Goal: Information Seeking & Learning: Check status

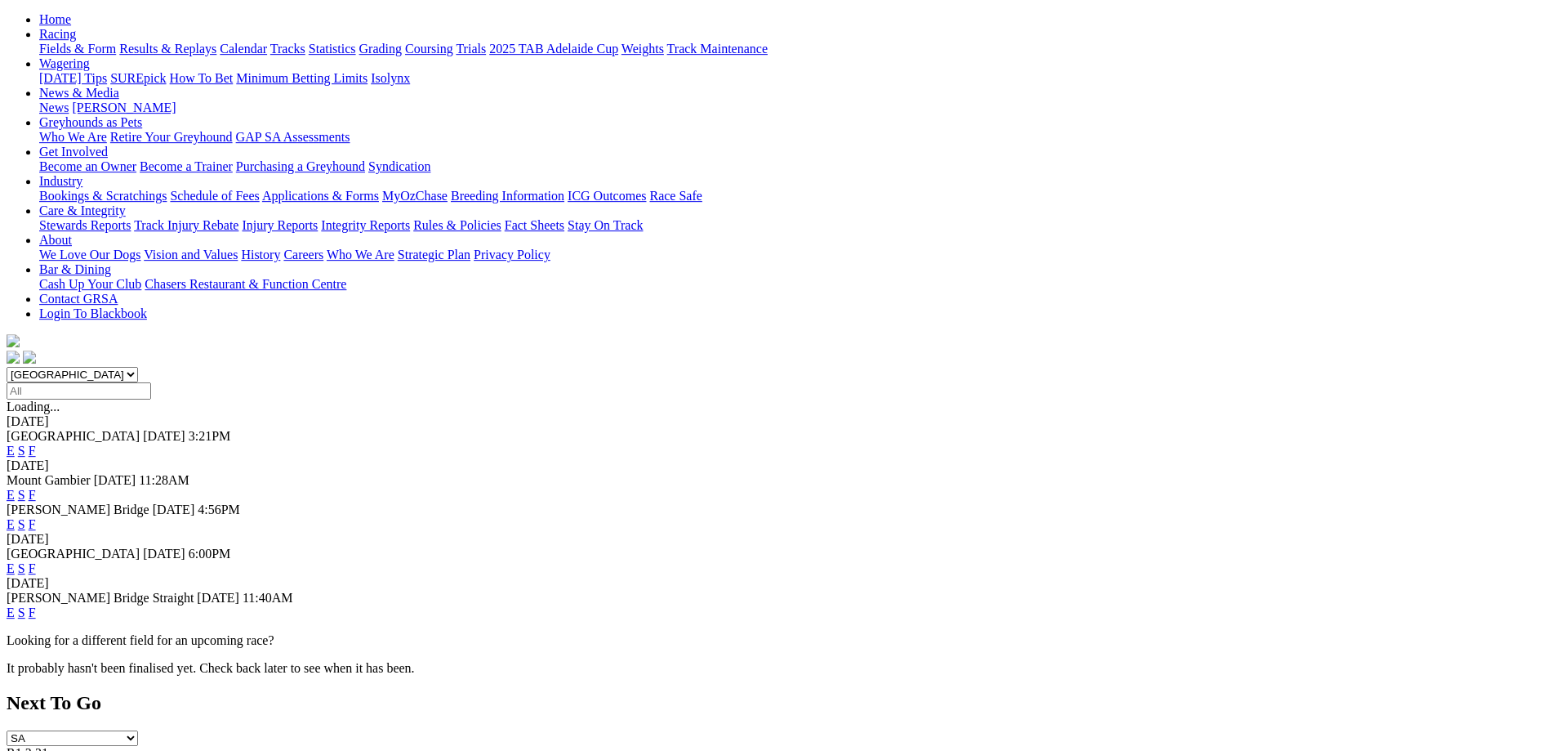
scroll to position [166, 0]
click at [36, 605] on link "F" at bounding box center [32, 611] width 8 height 14
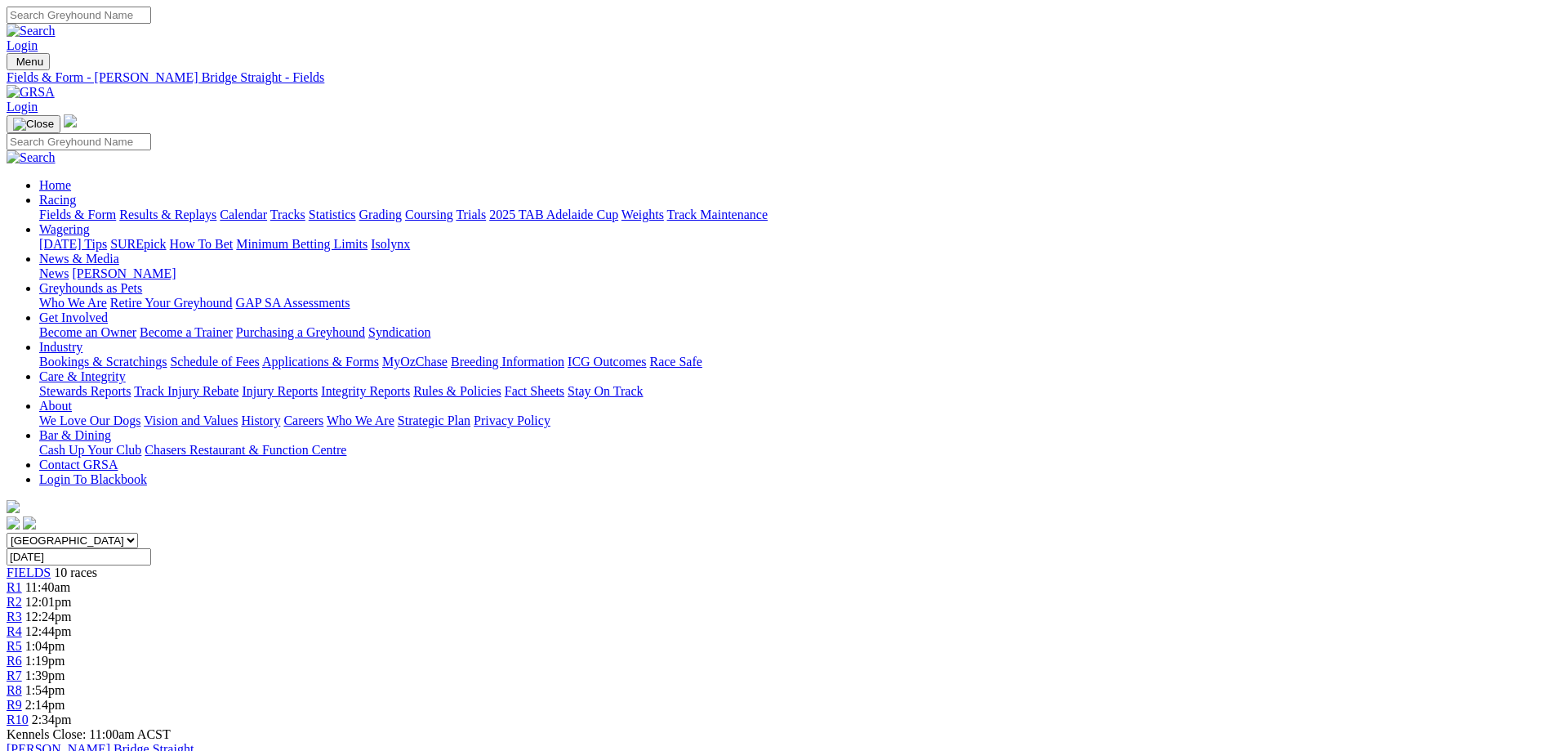
click at [217, 207] on link "Results & Replays" at bounding box center [168, 214] width 97 height 14
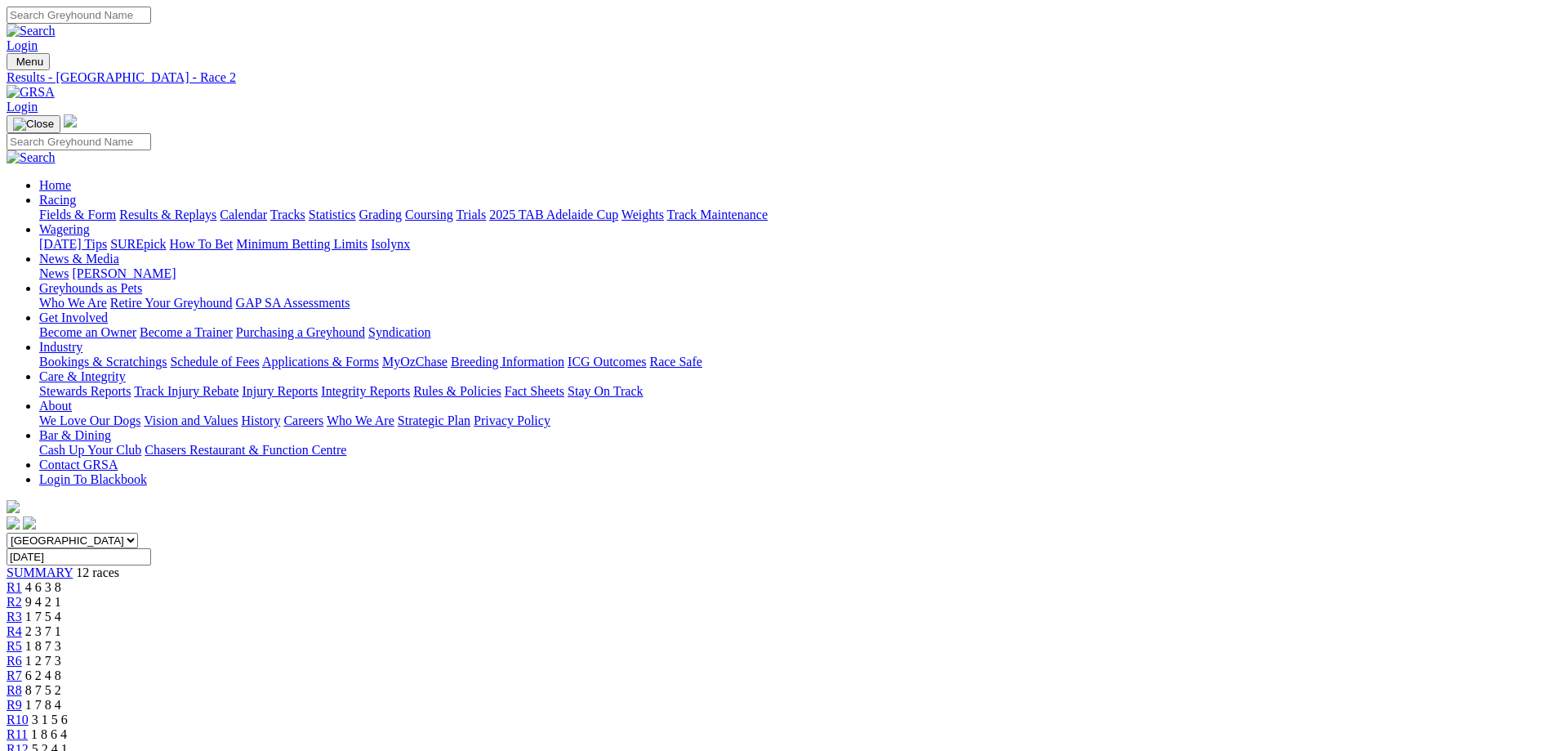
click at [432, 580] on div "R1 4 6 3 8" at bounding box center [784, 588] width 1555 height 15
click at [22, 610] on span "R3" at bounding box center [14, 616] width 16 height 14
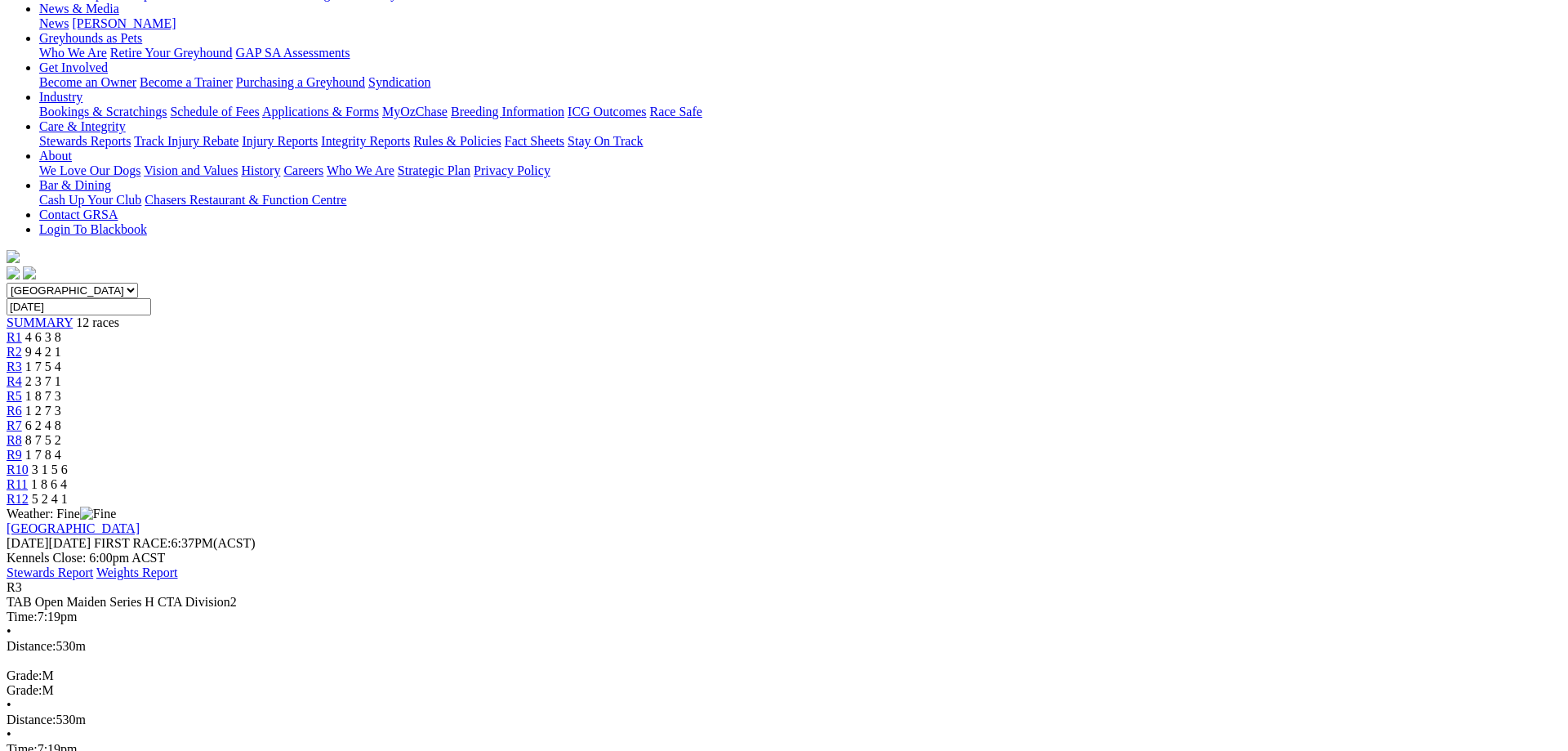
scroll to position [334, 0]
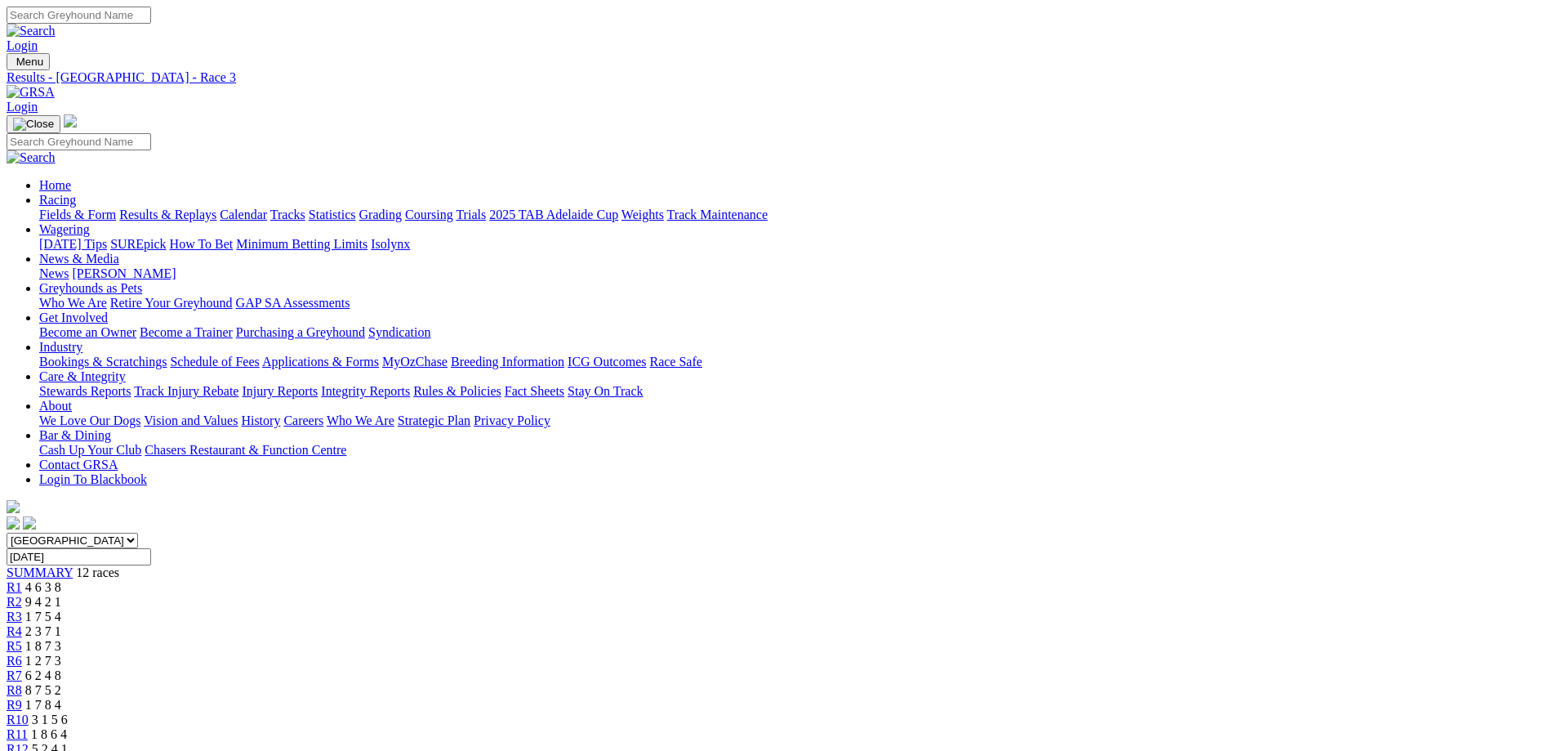
click at [22, 683] on link "R8" at bounding box center [14, 690] width 16 height 14
click at [61, 668] on span "6 2 4 8" at bounding box center [43, 675] width 36 height 14
click at [22, 653] on span "R6" at bounding box center [14, 660] width 16 height 14
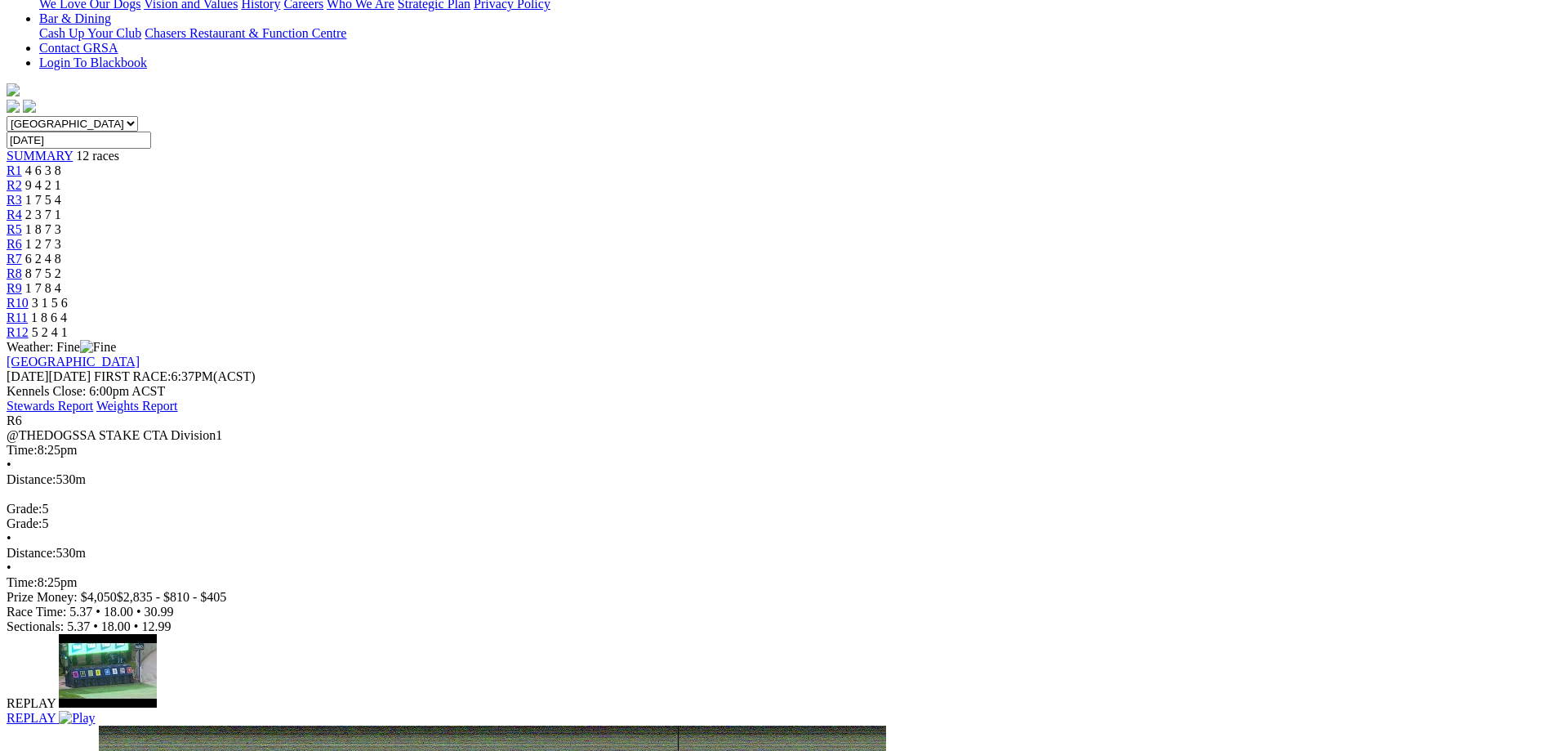
scroll to position [166, 0]
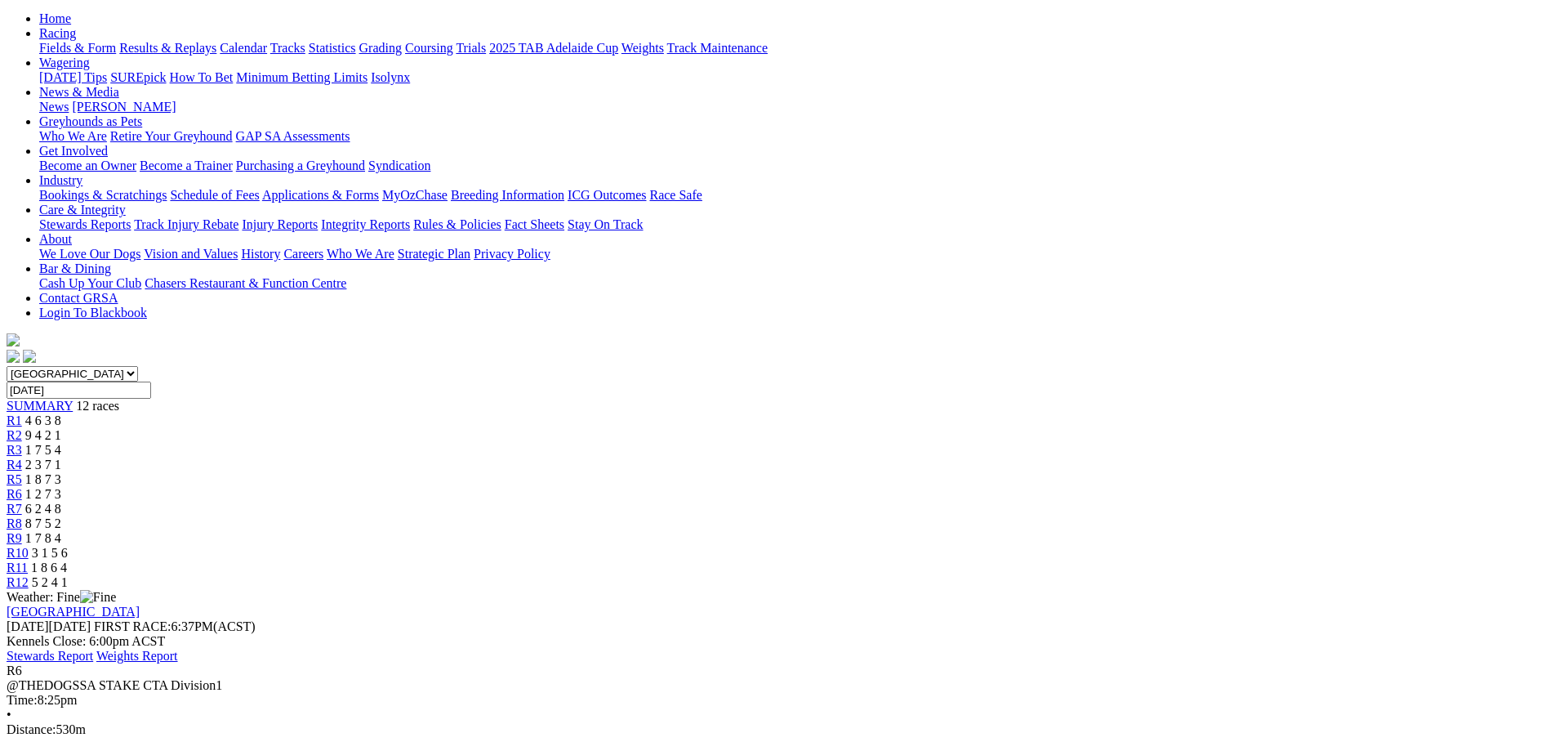
click at [22, 516] on link "R8" at bounding box center [14, 523] width 16 height 14
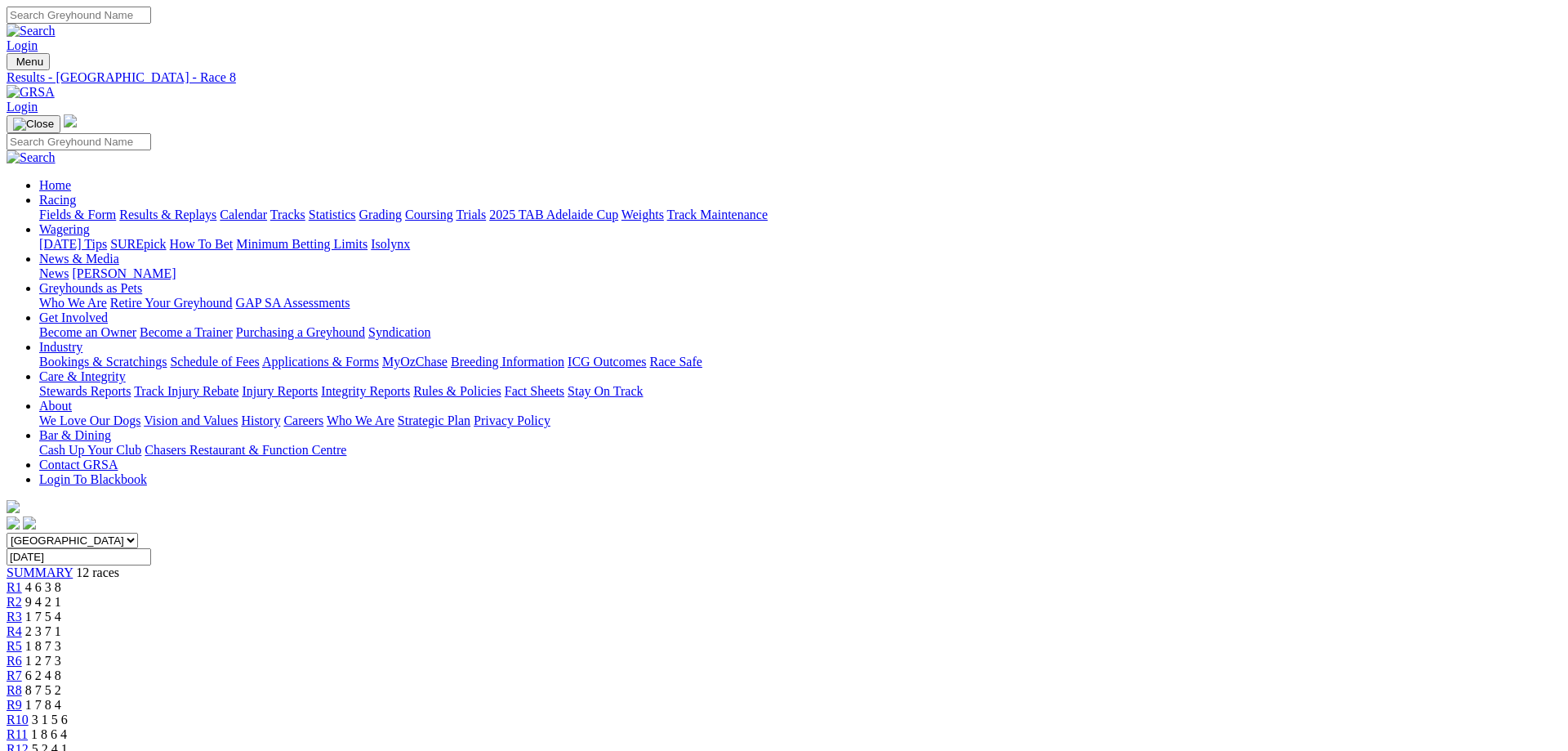
click at [61, 697] on span "1 7 8 4" at bounding box center [43, 704] width 36 height 14
click at [860, 668] on div "R7 6 2 4 8" at bounding box center [784, 676] width 1555 height 15
click at [28, 742] on span "R12" at bounding box center [18, 748] width 22 height 14
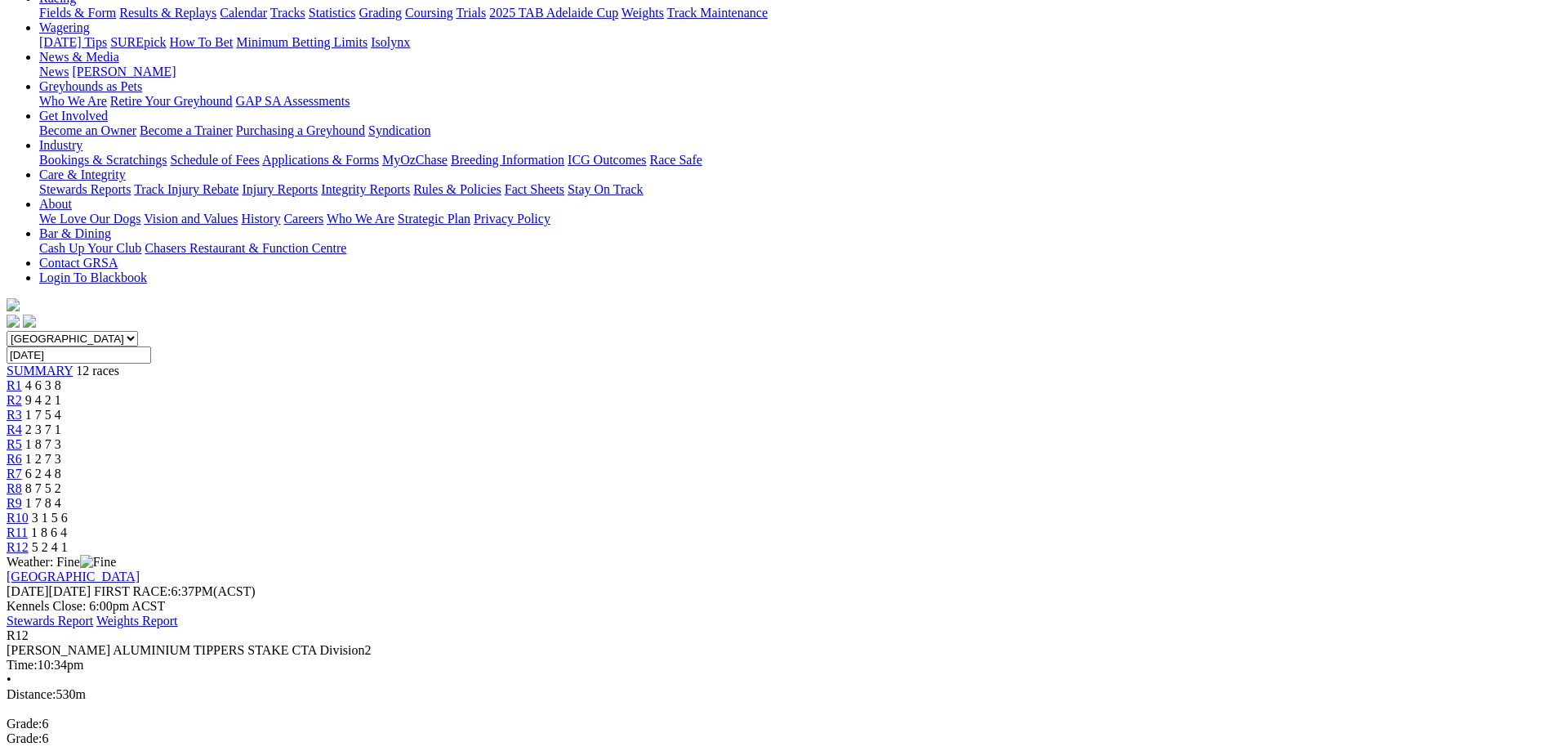
scroll to position [166, 0]
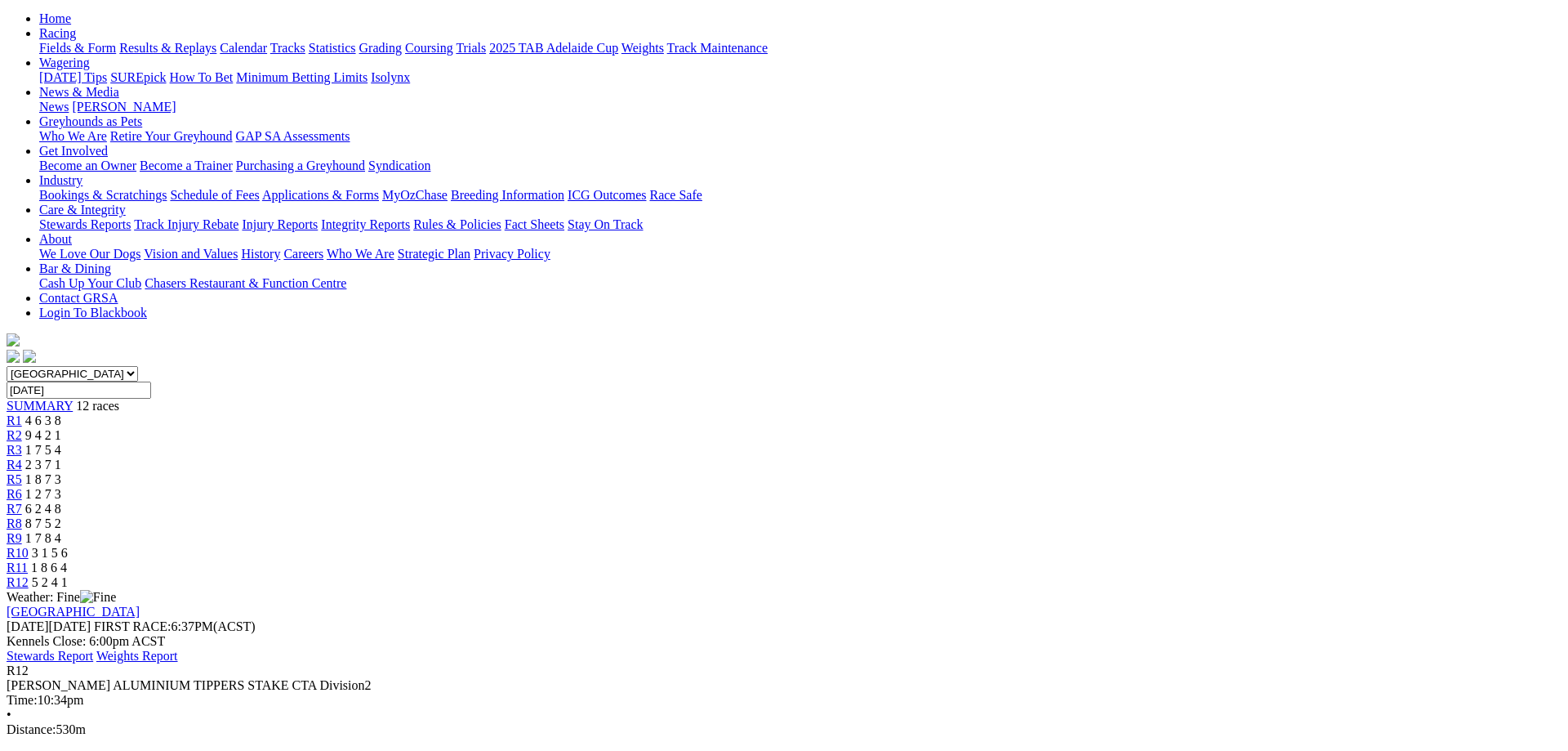
click at [67, 560] on span "1 8 6 4" at bounding box center [49, 567] width 36 height 14
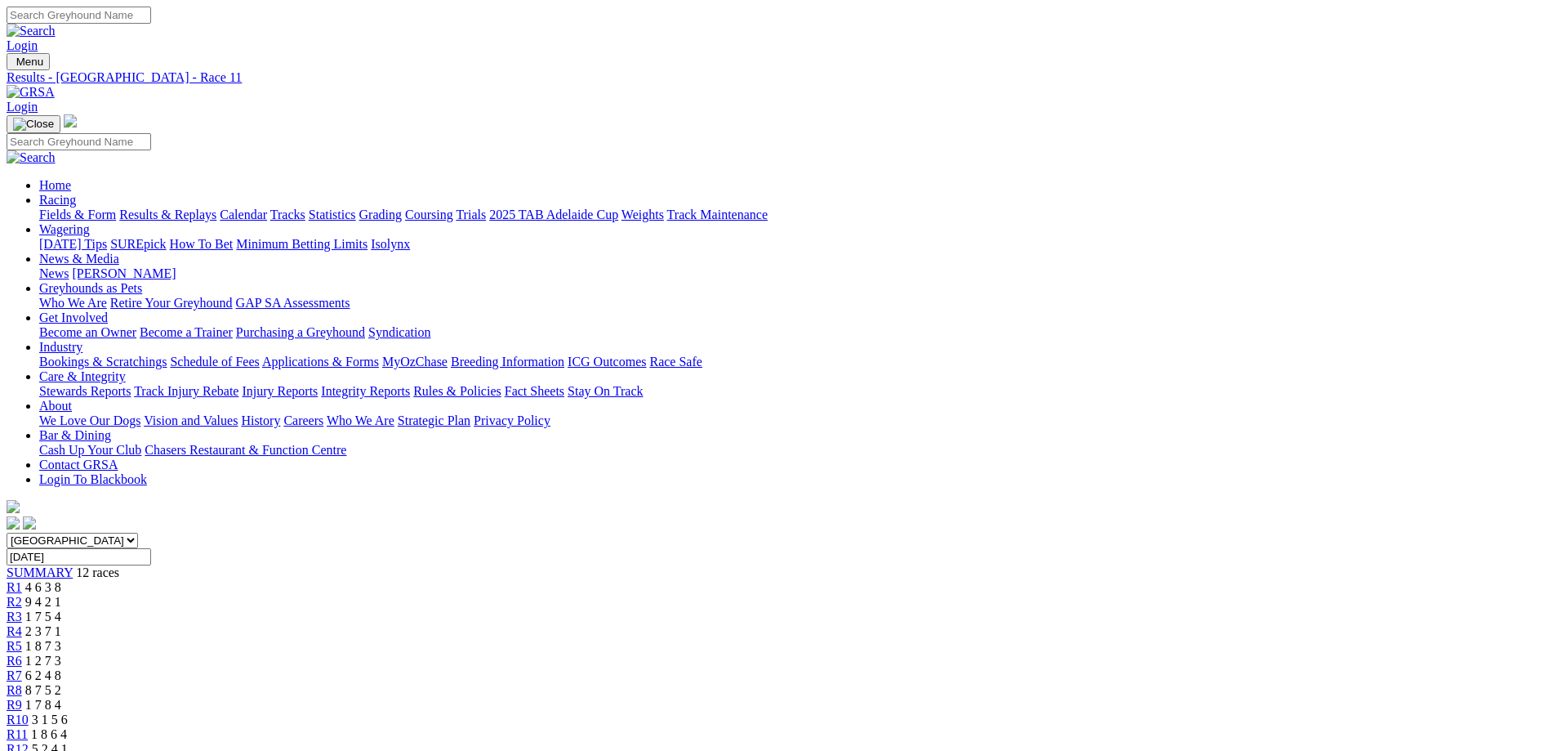
click at [1106, 713] on div "R10 3 1 5 6" at bounding box center [784, 720] width 1555 height 15
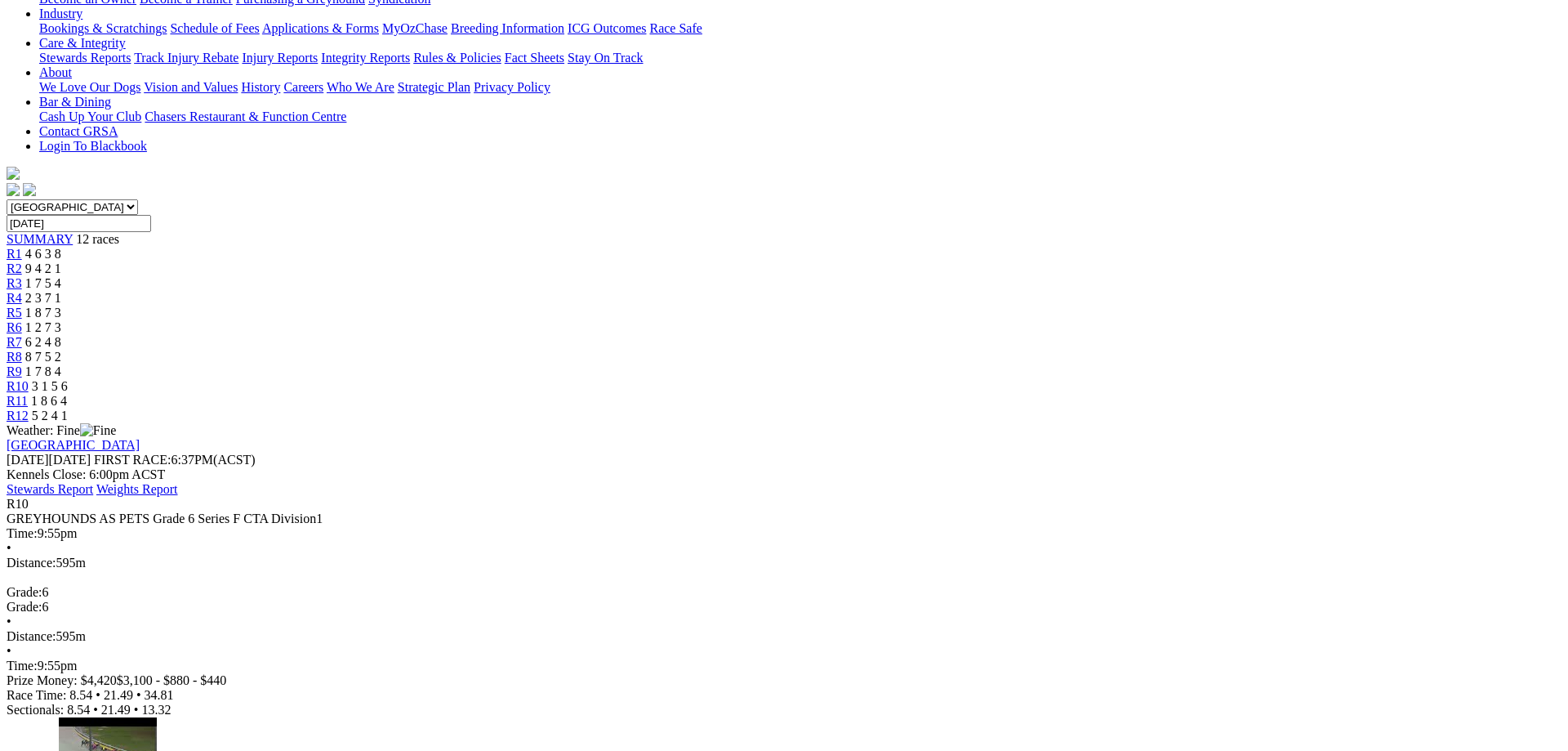
scroll to position [84, 0]
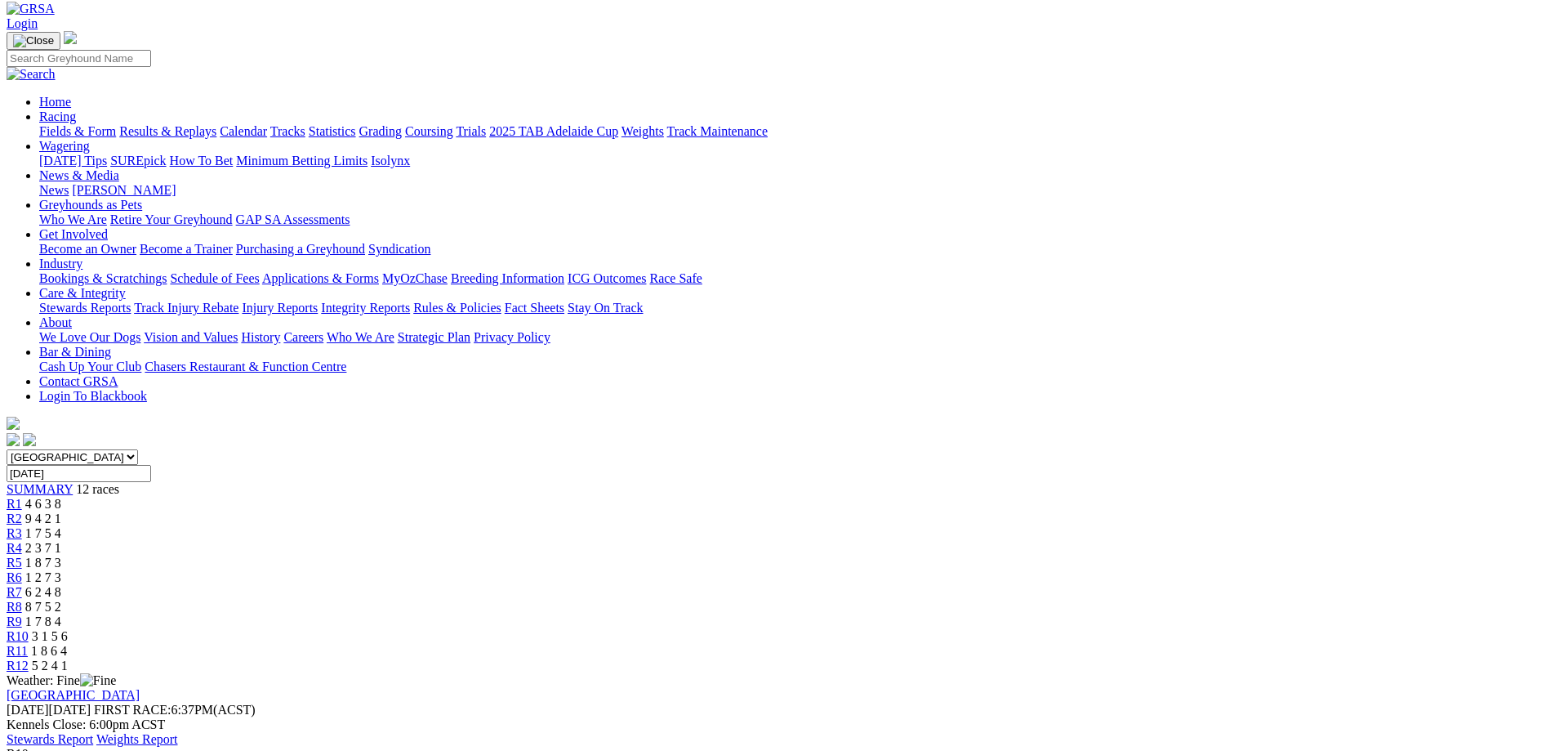
click at [22, 497] on link "R1" at bounding box center [14, 503] width 16 height 14
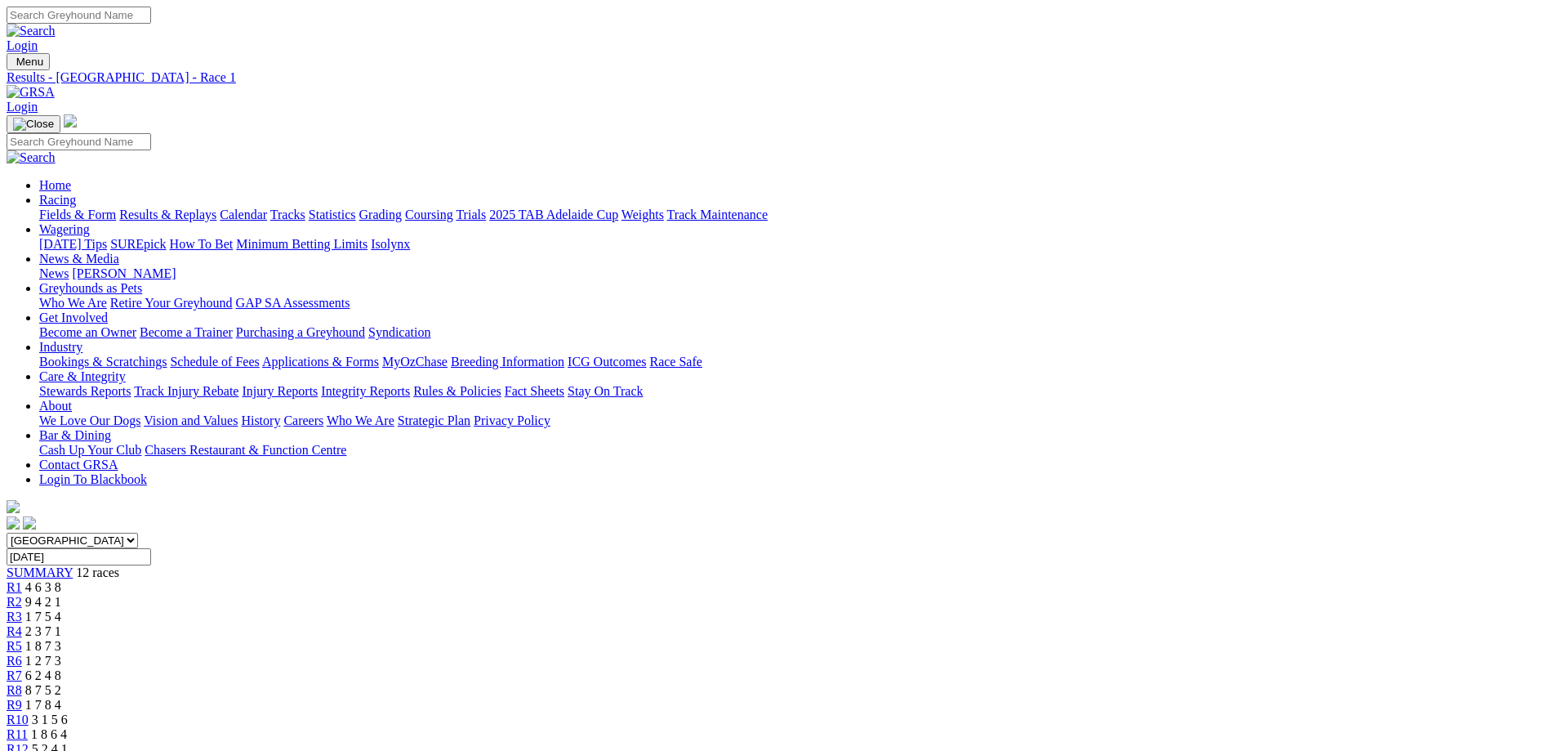
click at [61, 595] on span "9 4 2 1" at bounding box center [43, 601] width 36 height 14
click at [22, 610] on link "R3" at bounding box center [14, 616] width 16 height 14
click at [649, 624] on div "R4 2 3 7 1" at bounding box center [784, 631] width 1555 height 15
click at [703, 639] on div "R5 1 8 7 3" at bounding box center [784, 646] width 1555 height 15
click at [61, 653] on span "1 2 7 3" at bounding box center [43, 660] width 36 height 14
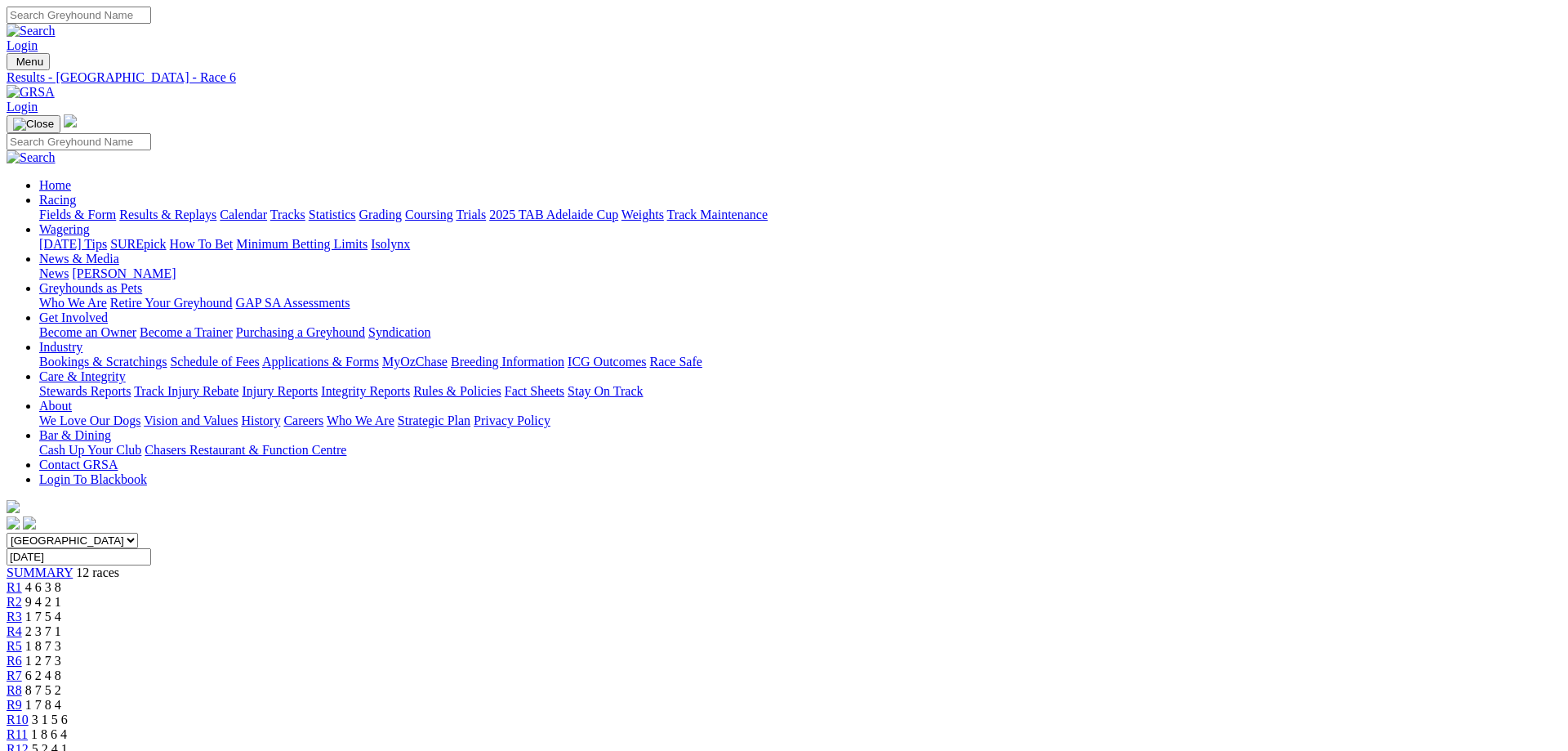
click at [61, 668] on span "6 2 4 8" at bounding box center [43, 675] width 36 height 14
click at [22, 683] on span "R8" at bounding box center [14, 690] width 16 height 14
click at [61, 697] on span "1 7 8 4" at bounding box center [43, 704] width 36 height 14
click at [28, 713] on link "R10" at bounding box center [18, 719] width 22 height 14
click at [1170, 727] on div "R11 1 8 6 4" at bounding box center [784, 734] width 1555 height 15
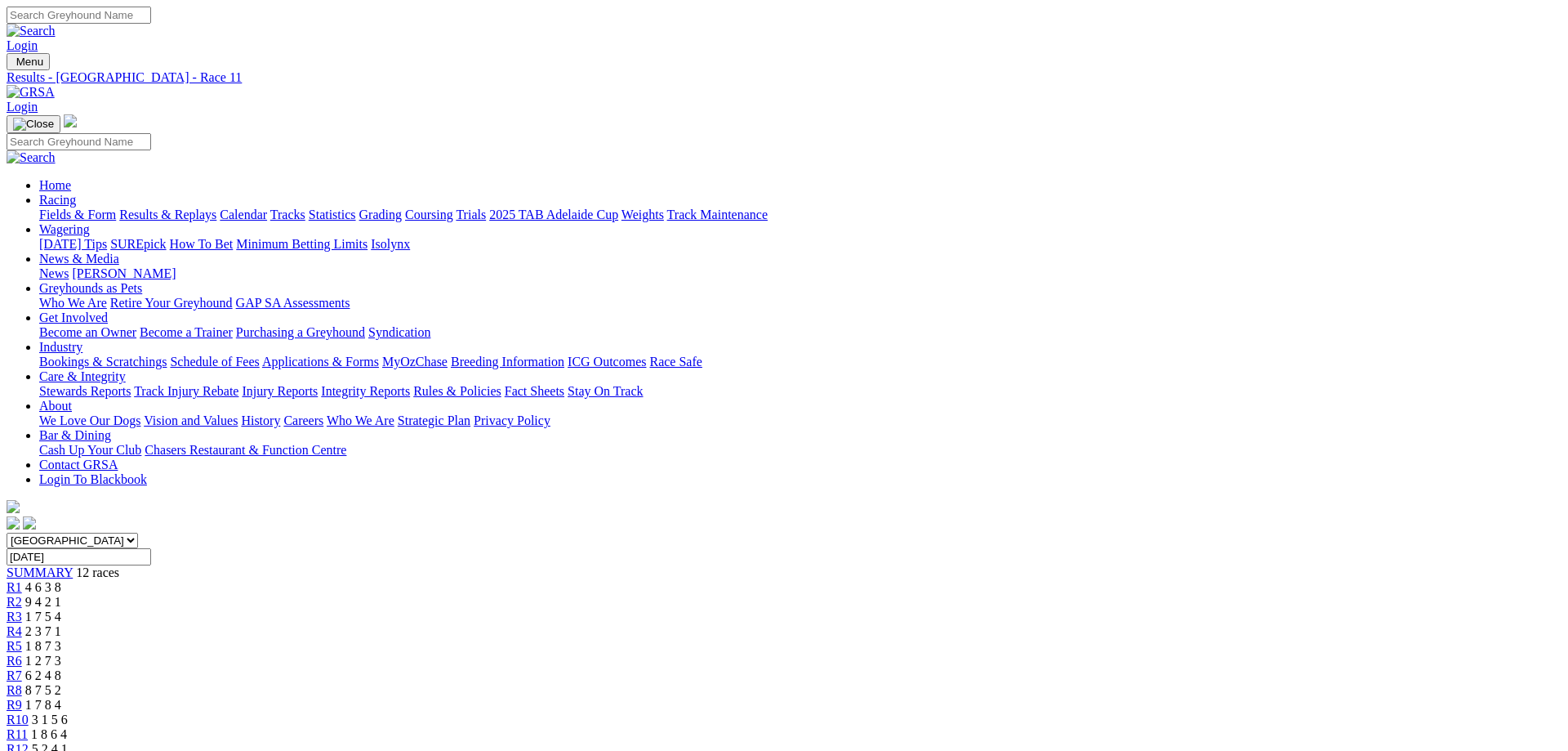
click at [1239, 742] on div "R12 5 2 4 1" at bounding box center [784, 749] width 1555 height 15
